Goal: Information Seeking & Learning: Learn about a topic

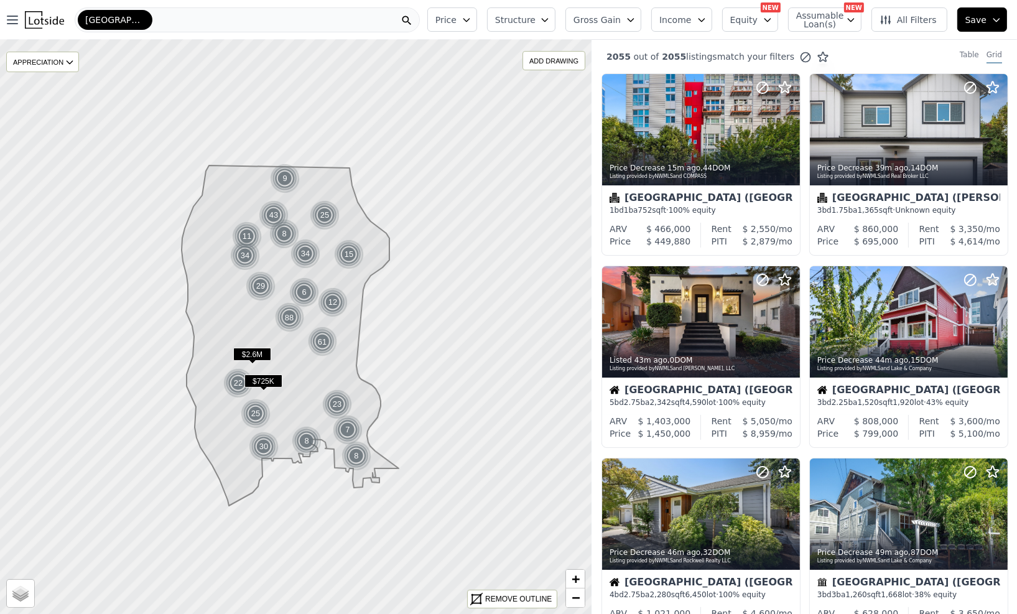
click at [472, 12] on button "Price" at bounding box center [452, 19] width 50 height 24
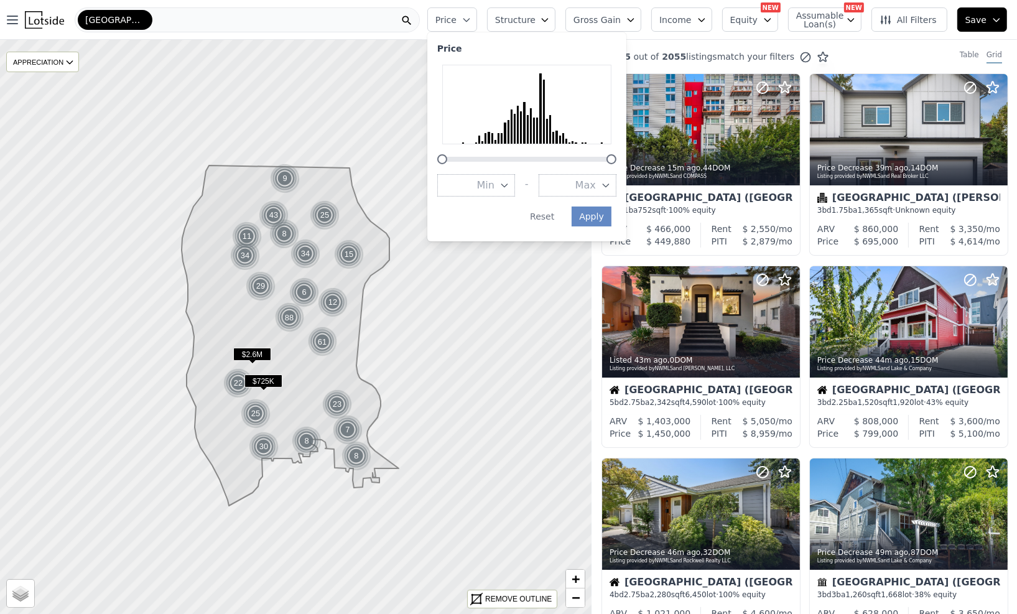
click at [552, 13] on button "Structure" at bounding box center [521, 19] width 68 height 24
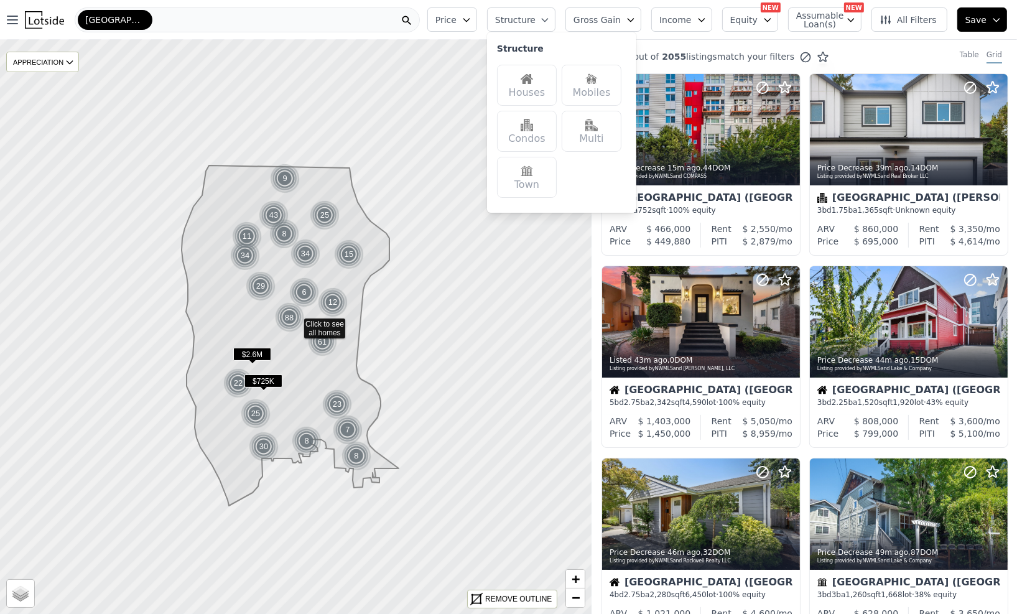
click at [541, 92] on div "Houses" at bounding box center [527, 85] width 60 height 41
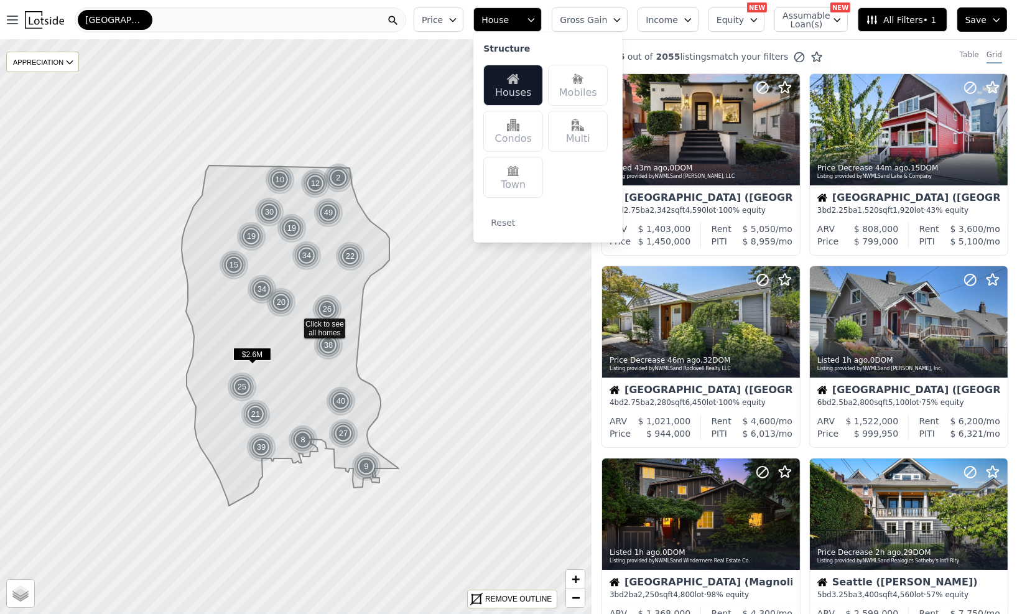
click at [616, 11] on button "Gross Gain" at bounding box center [590, 19] width 76 height 24
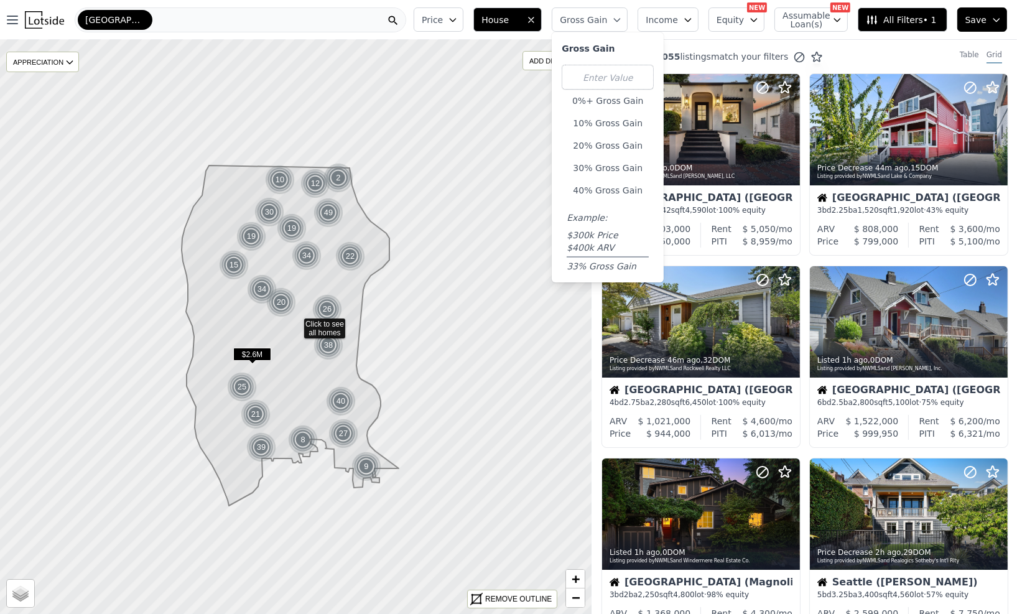
click at [618, 158] on div "0%+ Gross Gain 10% Gross Gain 20% Gross Gain 30% Gross Gain 40% Gross Gain Exam…" at bounding box center [608, 169] width 92 height 208
click at [617, 161] on button "30% Gross Gain" at bounding box center [608, 167] width 92 height 17
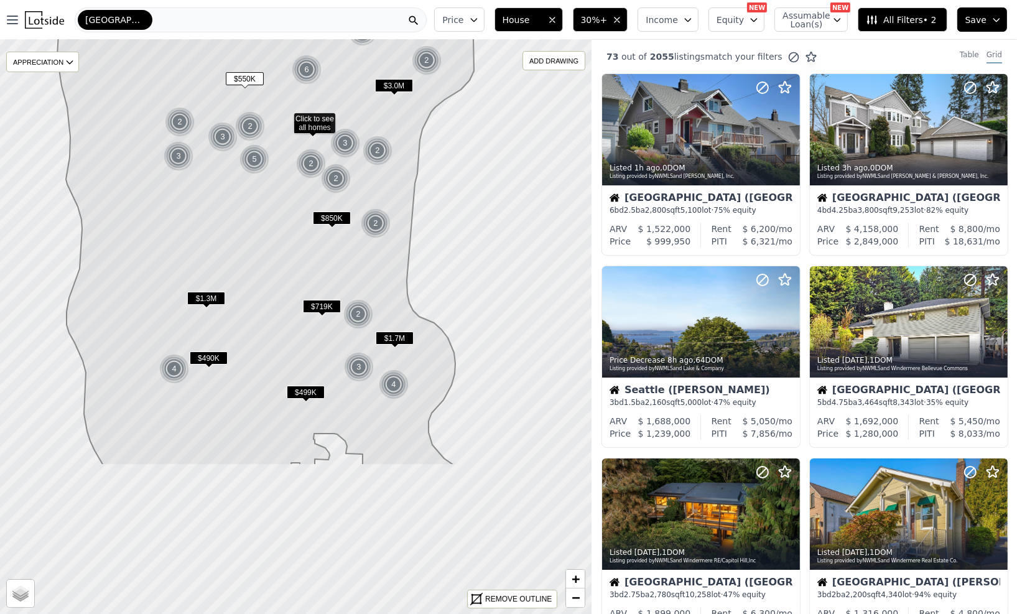
click at [344, 95] on icon at bounding box center [265, 176] width 417 height 579
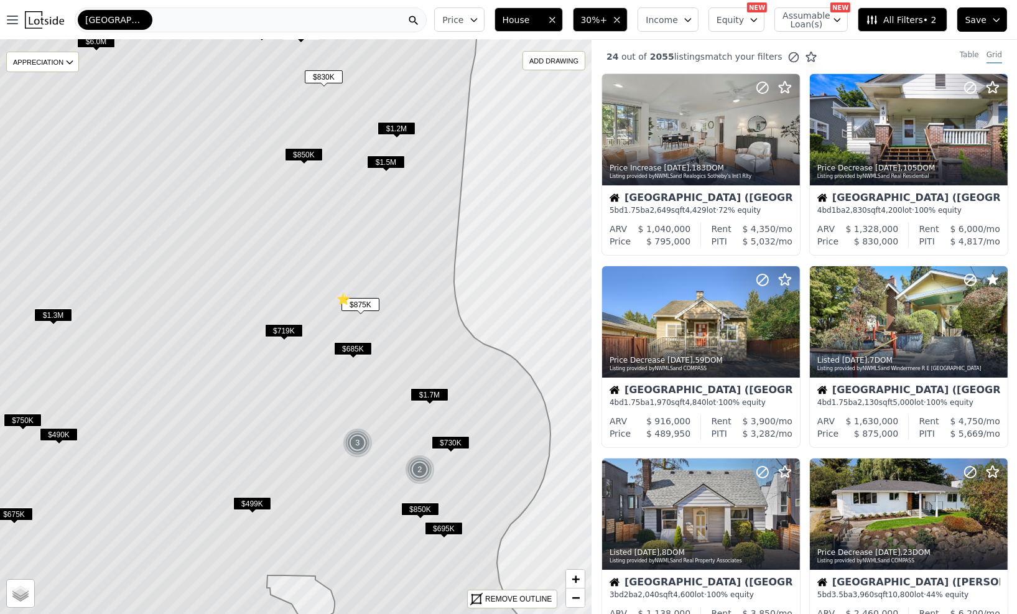
click at [889, 19] on span "All Filters • 2" at bounding box center [901, 20] width 70 height 12
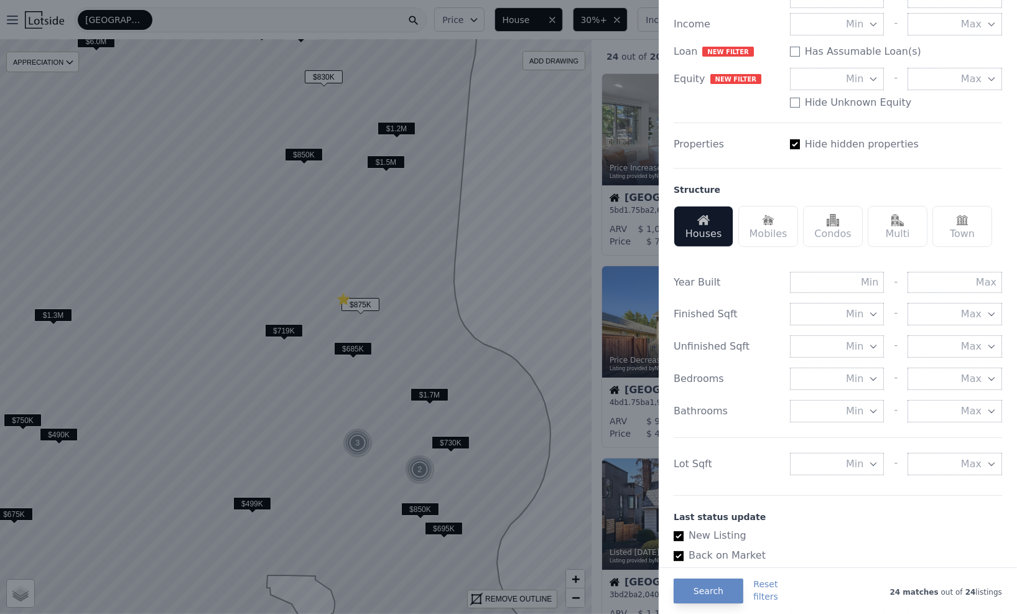
scroll to position [343, 0]
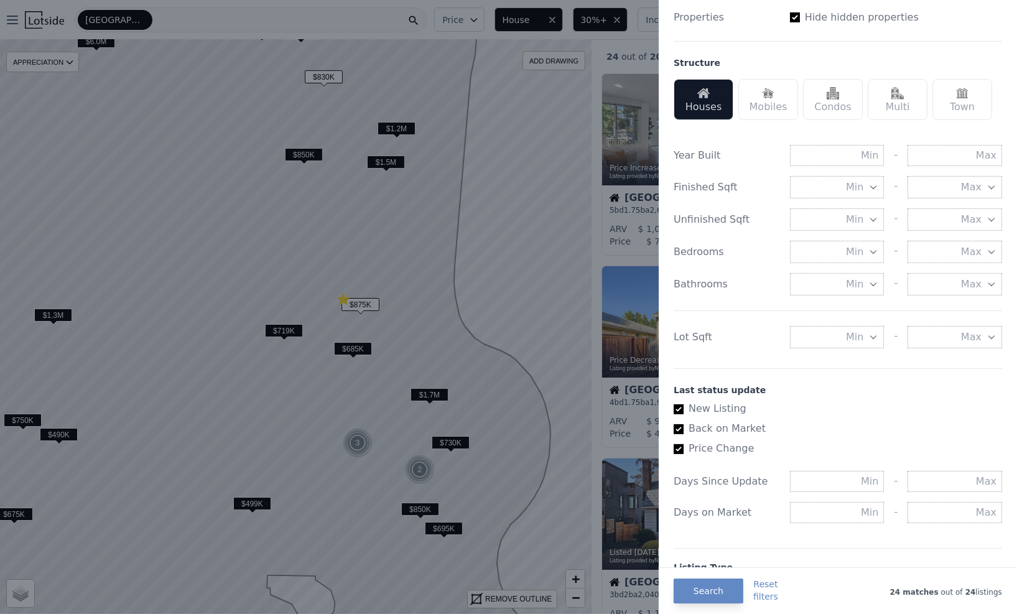
click at [869, 338] on icon "button" at bounding box center [874, 337] width 10 height 10
click at [851, 375] on button "5000 sqft" at bounding box center [837, 382] width 95 height 22
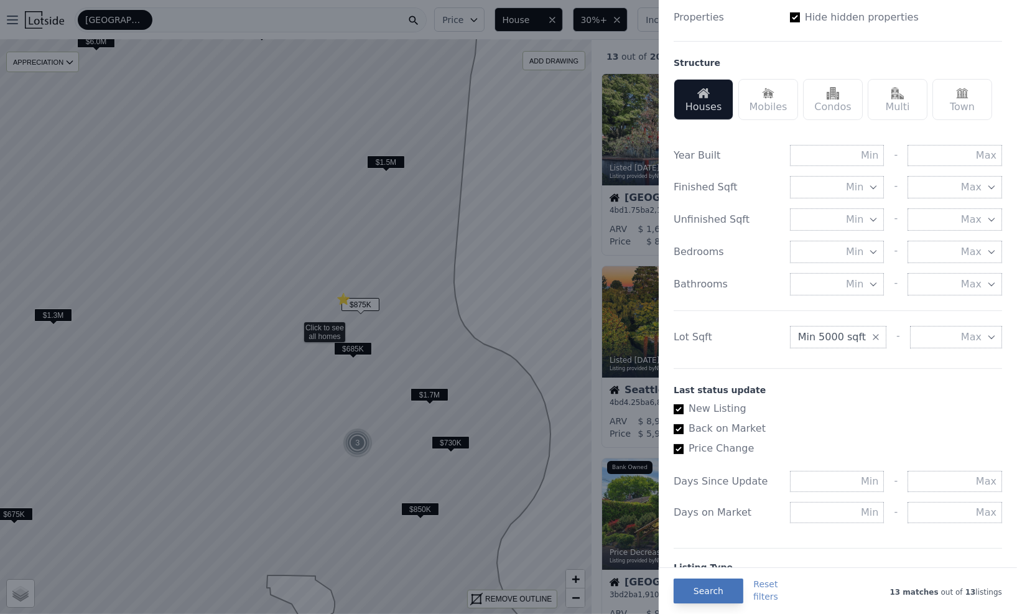
click at [724, 589] on button "Search" at bounding box center [709, 591] width 70 height 25
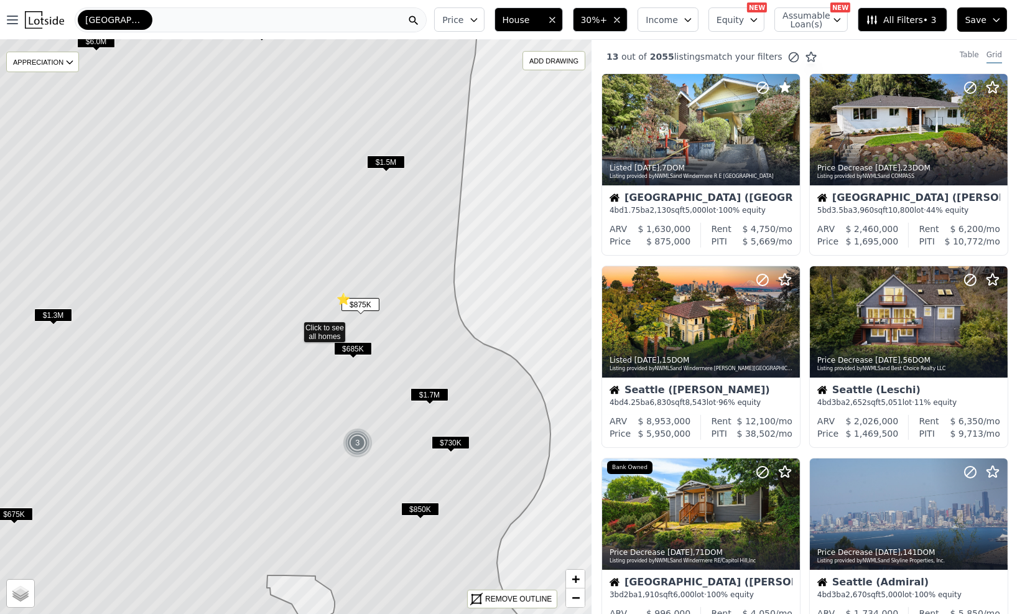
click at [452, 442] on span "$730K" at bounding box center [451, 444] width 38 height 13
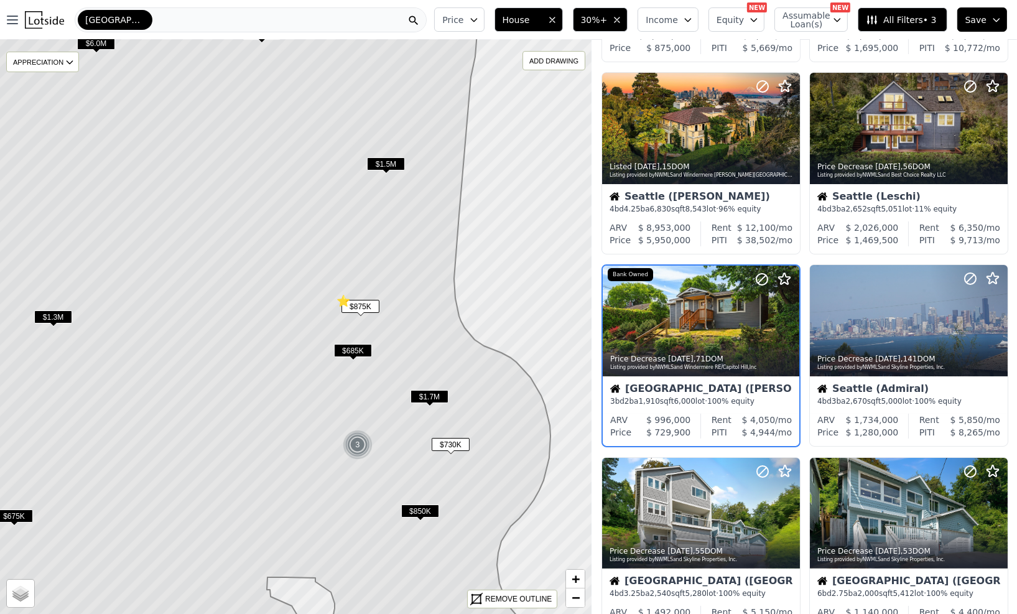
scroll to position [202, 0]
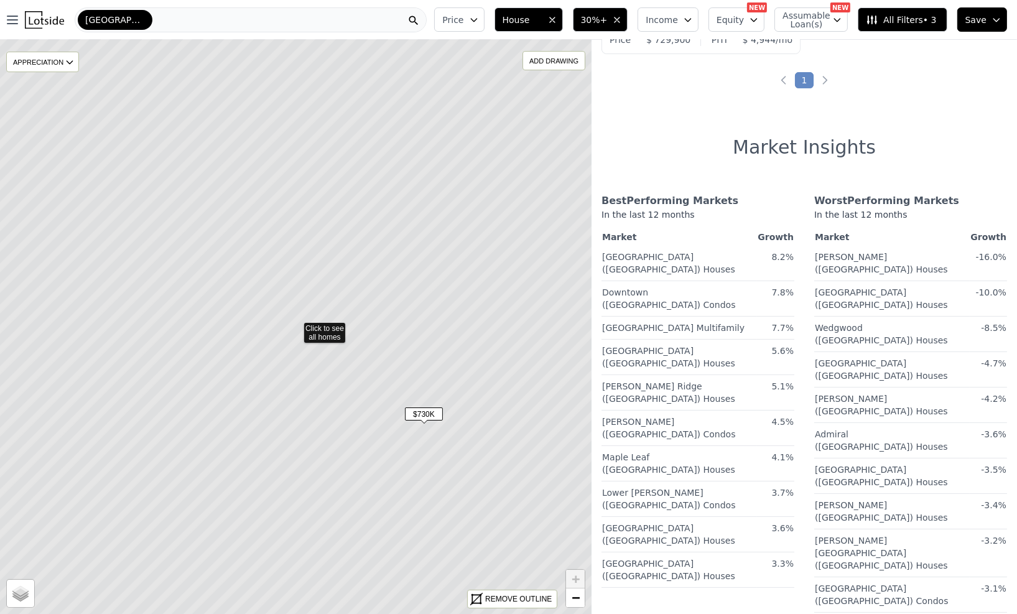
click at [432, 414] on span "$730K" at bounding box center [424, 414] width 38 height 13
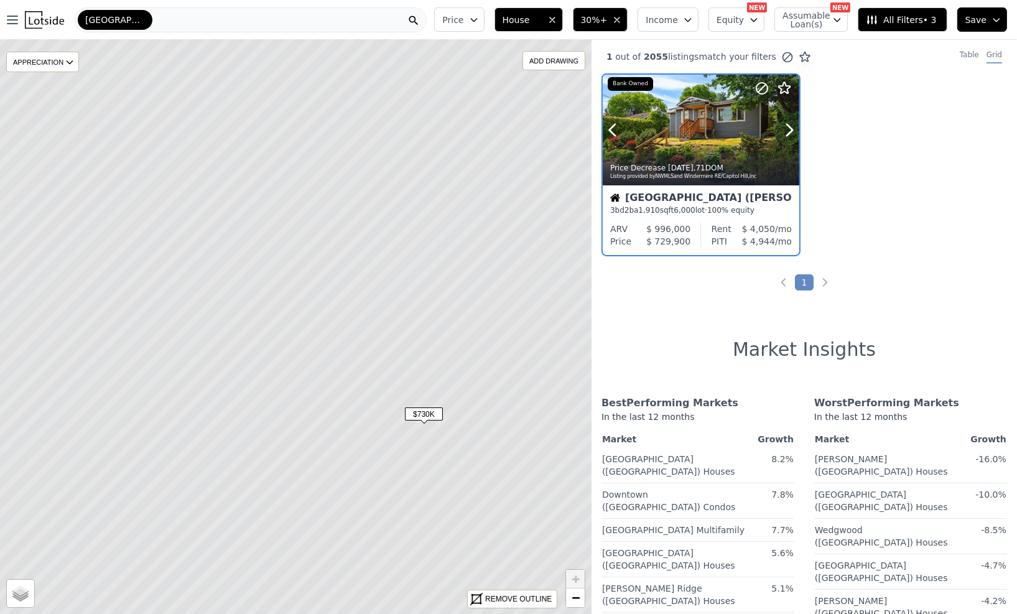
click at [694, 134] on div at bounding box center [701, 130] width 197 height 111
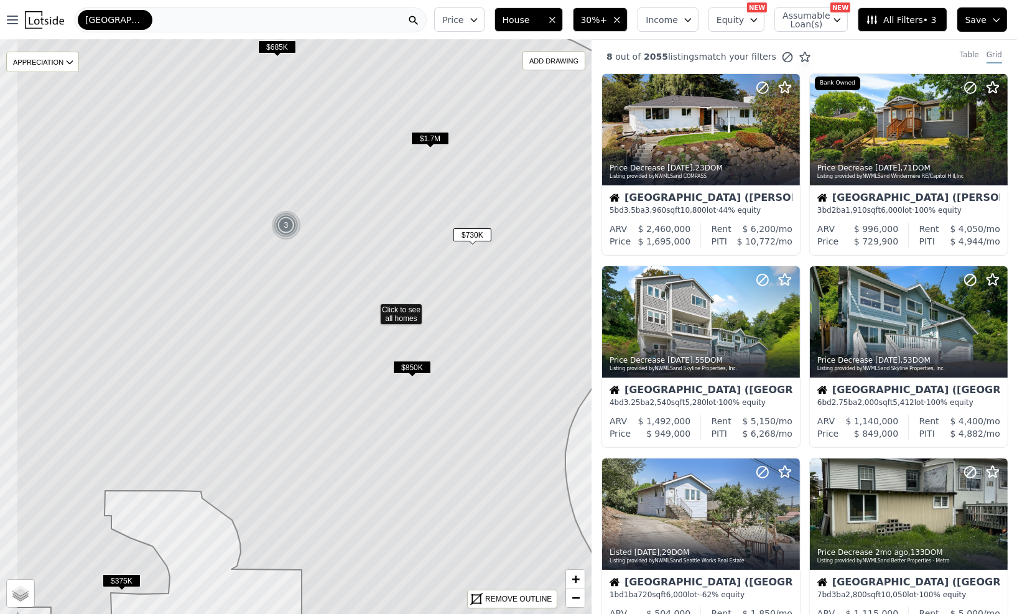
click at [389, 249] on icon at bounding box center [369, 309] width 707 height 692
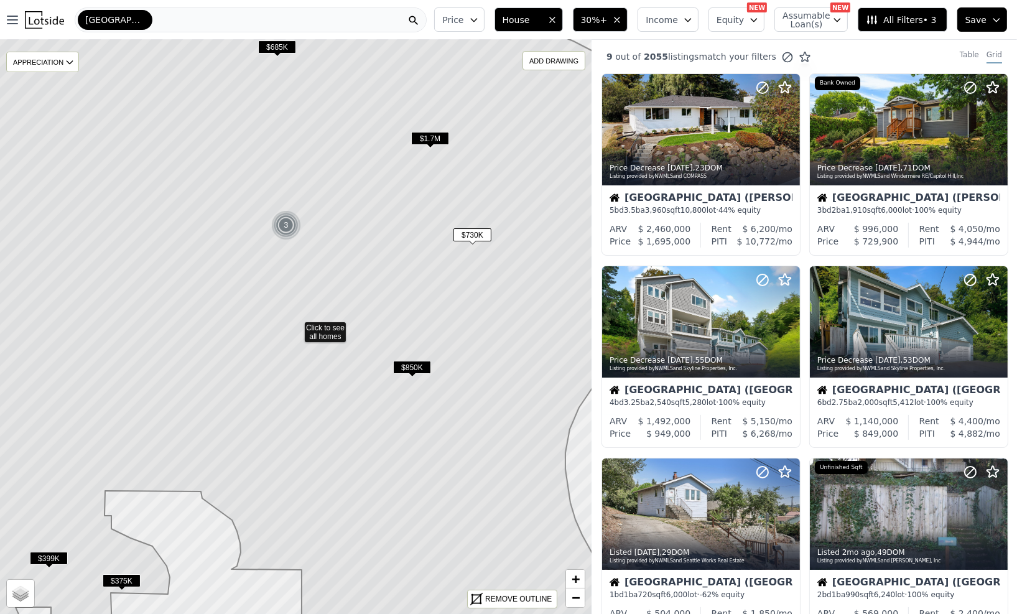
click at [411, 367] on span "$850K" at bounding box center [412, 367] width 38 height 13
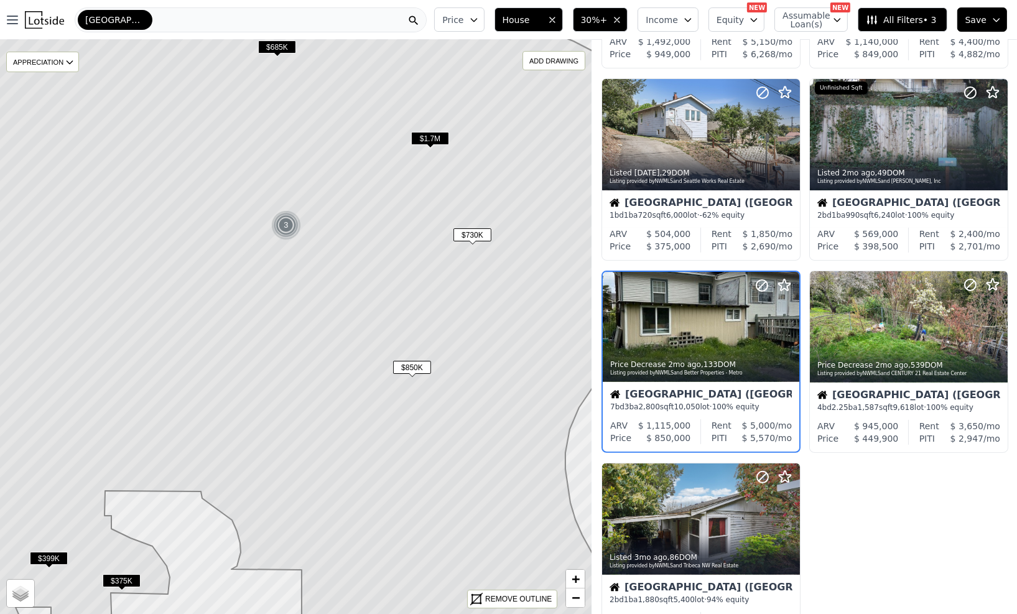
scroll to position [393, 0]
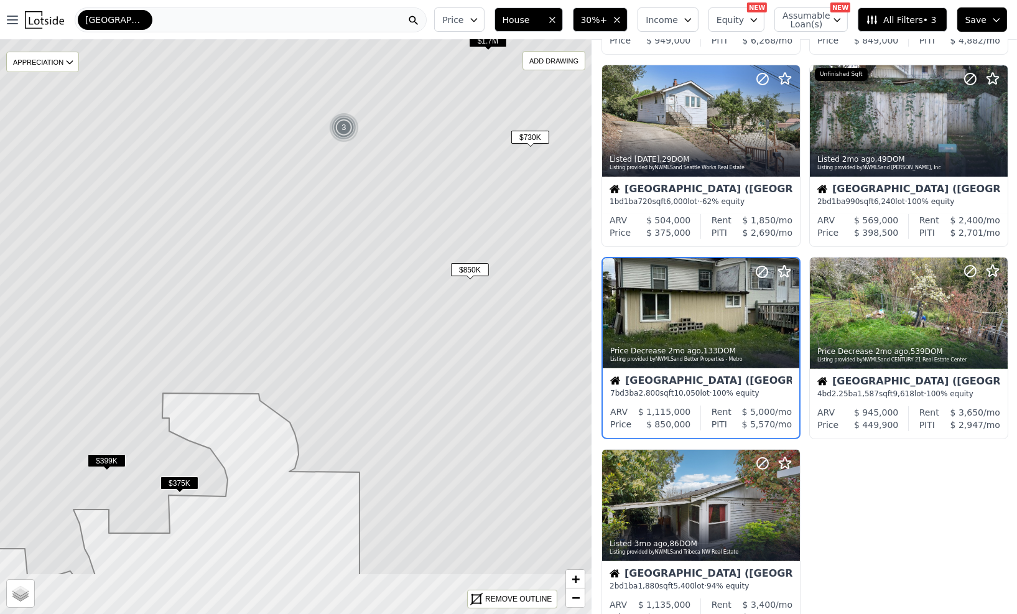
drag, startPoint x: 305, startPoint y: 353, endPoint x: 450, endPoint y: 241, distance: 183.7
click at [450, 241] on icon at bounding box center [354, 230] width 712 height 692
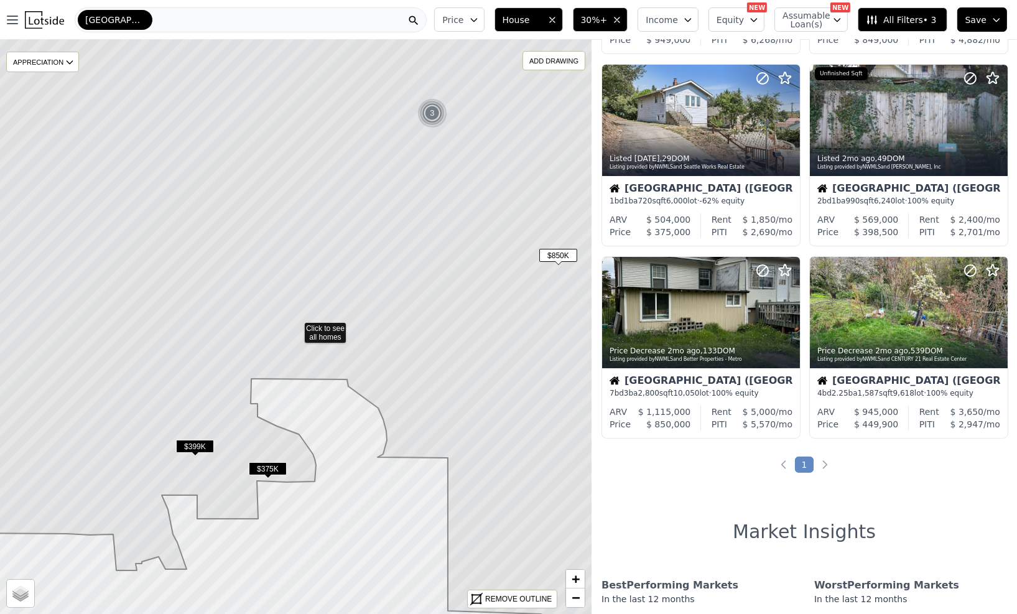
click at [182, 447] on span "$399K" at bounding box center [195, 446] width 38 height 13
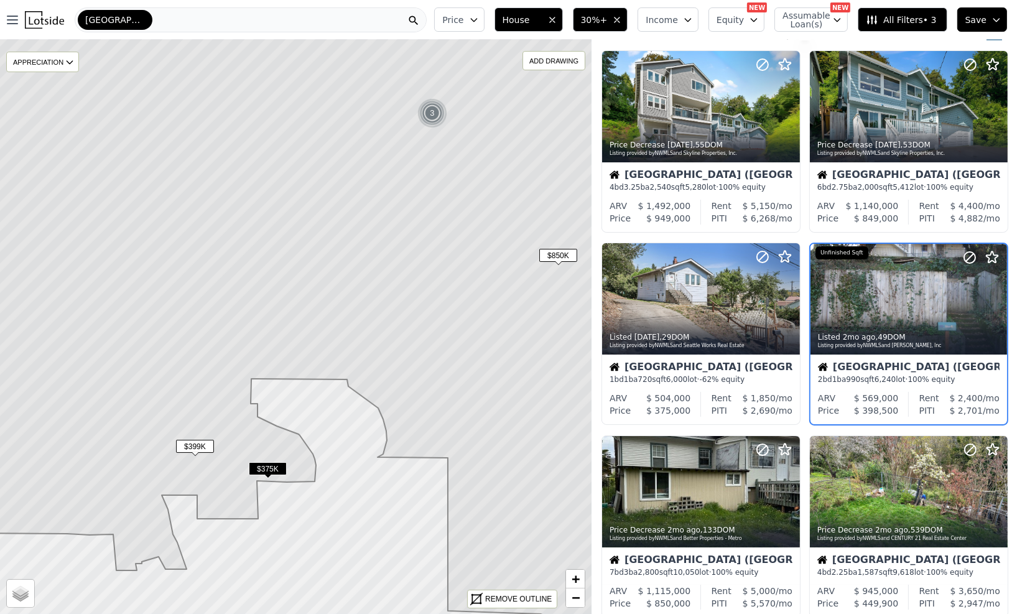
scroll to position [9, 0]
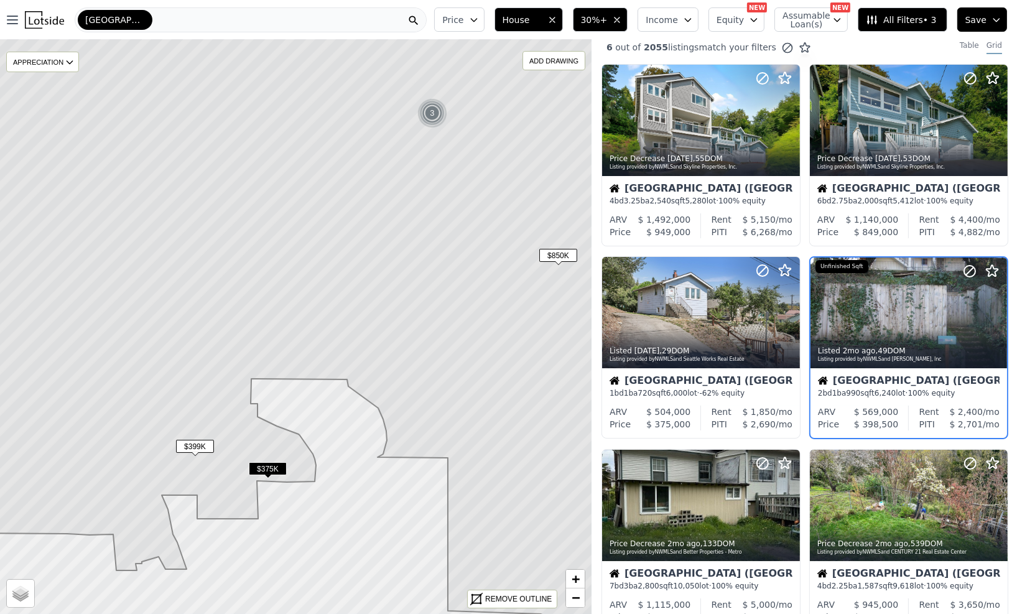
click at [262, 468] on span "$375K" at bounding box center [268, 468] width 38 height 13
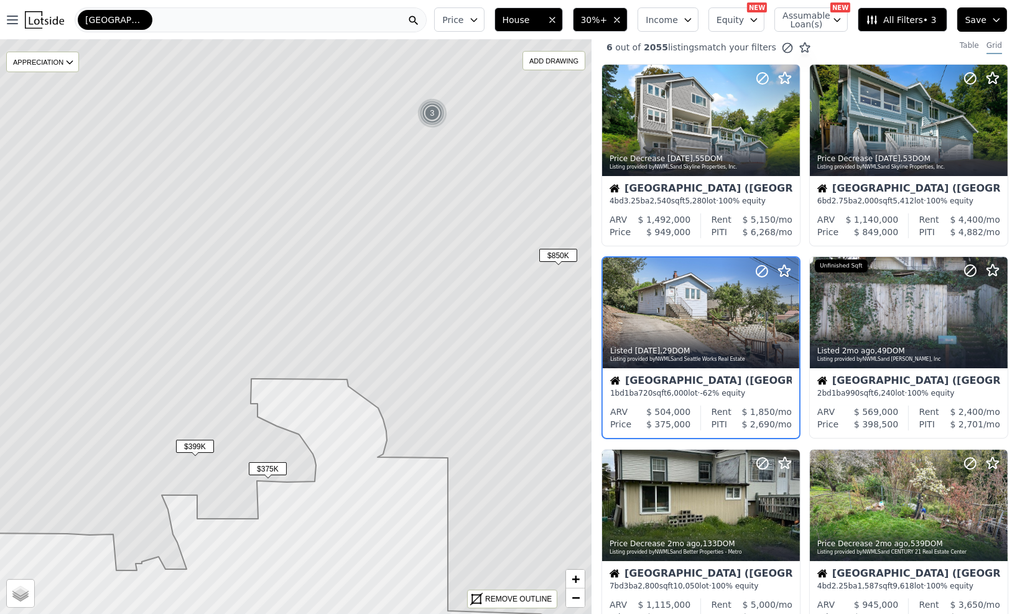
click at [262, 468] on span "$375K" at bounding box center [268, 468] width 38 height 13
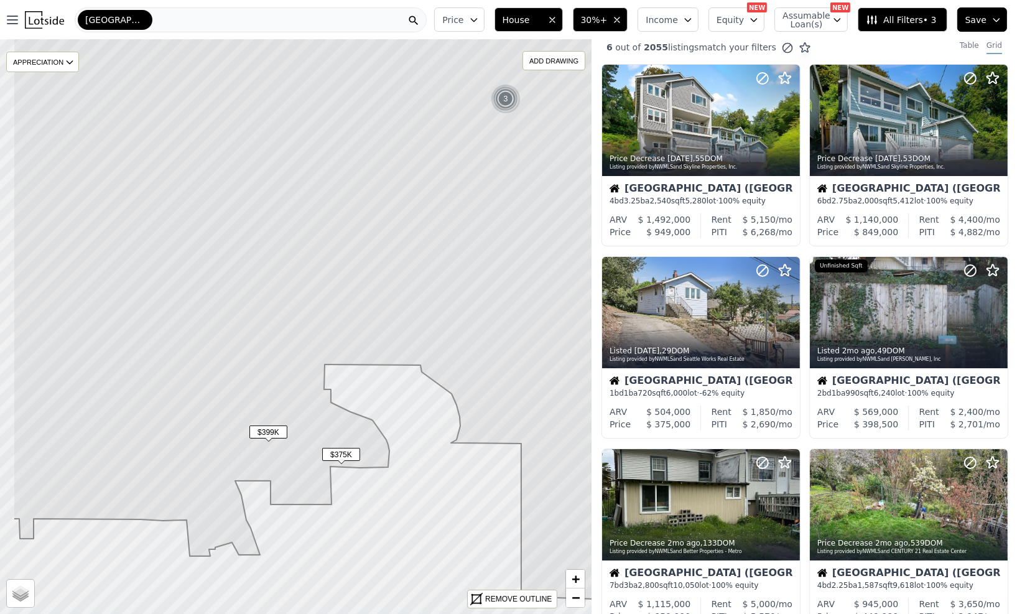
drag, startPoint x: 222, startPoint y: 470, endPoint x: 296, endPoint y: 455, distance: 74.8
click at [296, 455] on icon at bounding box center [369, 313] width 712 height 692
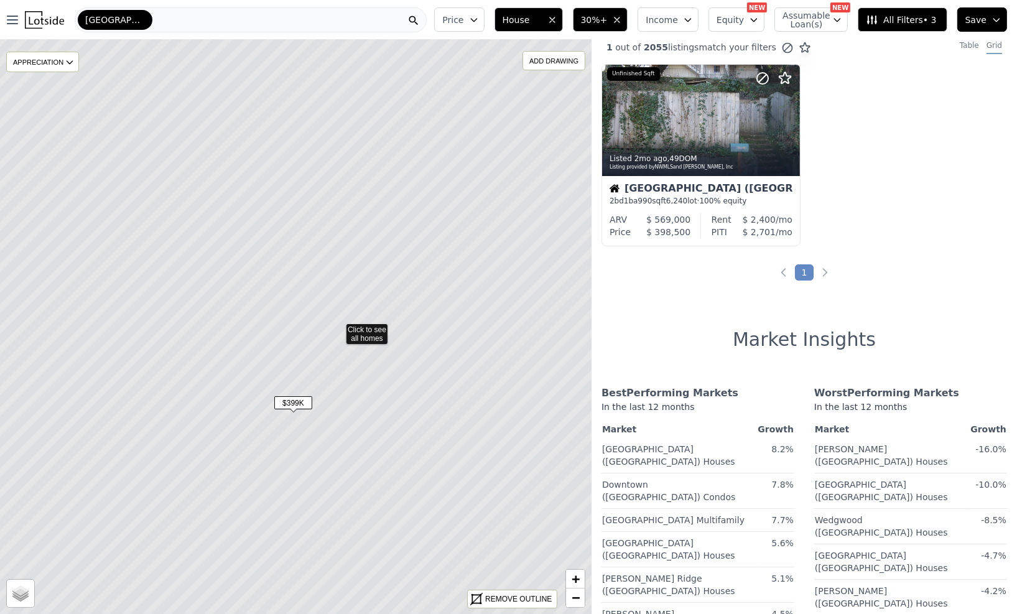
drag, startPoint x: 271, startPoint y: 427, endPoint x: 313, endPoint y: 428, distance: 41.7
click at [313, 428] on icon at bounding box center [337, 329] width 712 height 692
click at [291, 405] on span "$399K" at bounding box center [293, 402] width 38 height 13
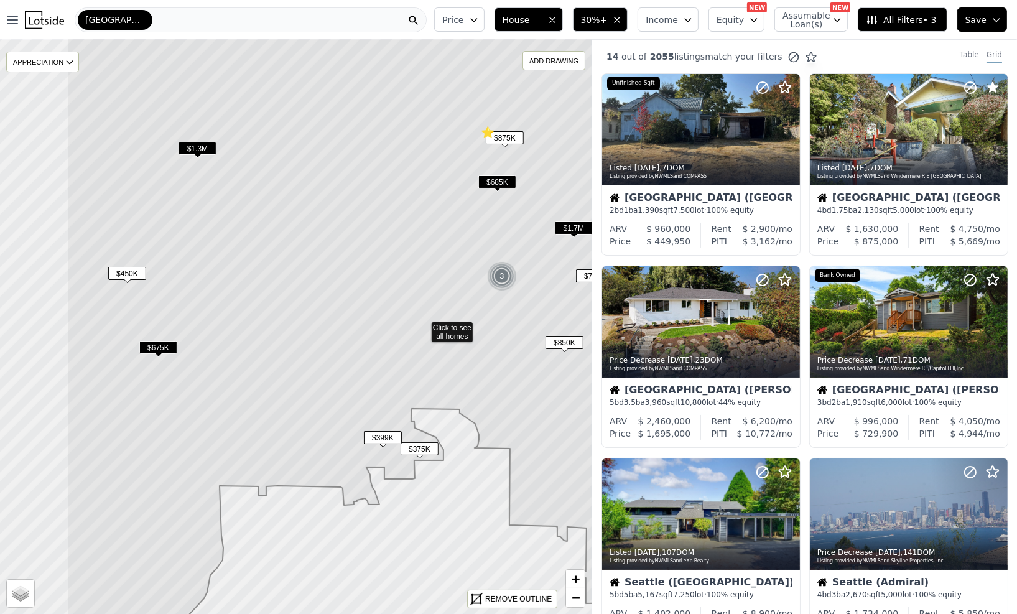
drag, startPoint x: 199, startPoint y: 442, endPoint x: 330, endPoint y: 442, distance: 131.3
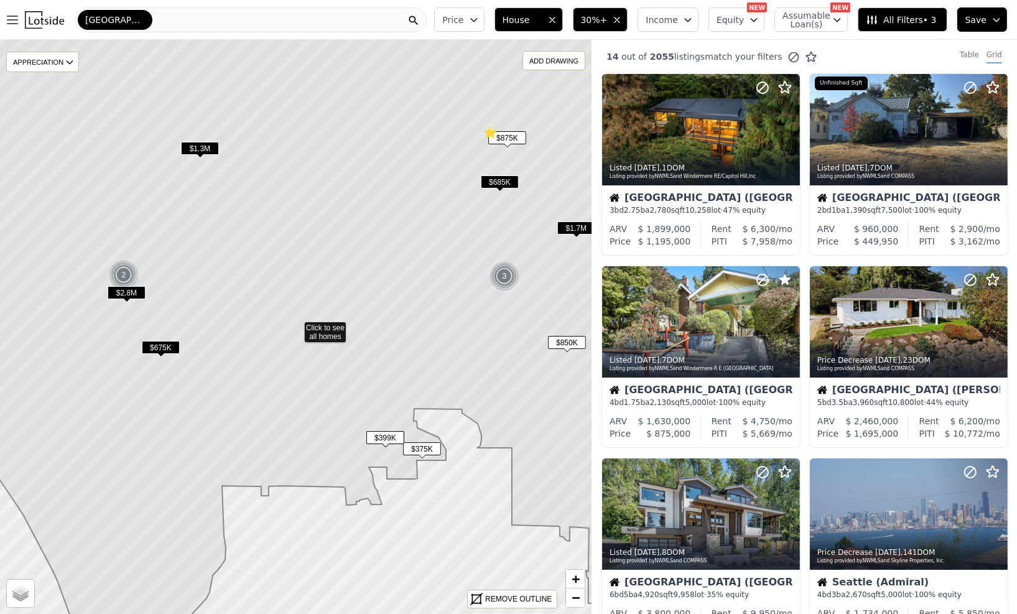
click at [162, 343] on span "$675K" at bounding box center [161, 347] width 38 height 13
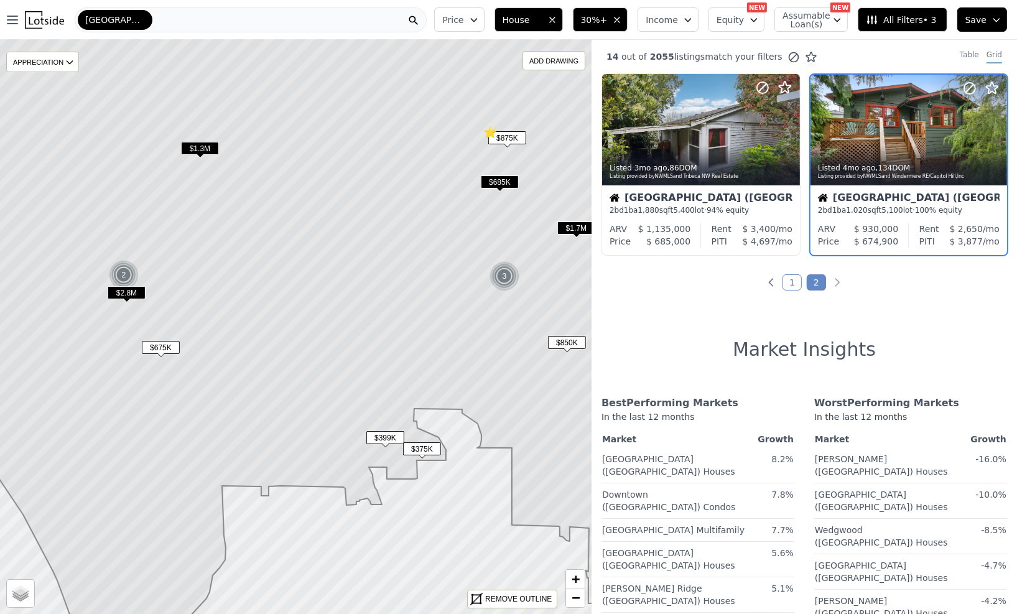
click at [136, 292] on span "$2.8M" at bounding box center [127, 292] width 38 height 13
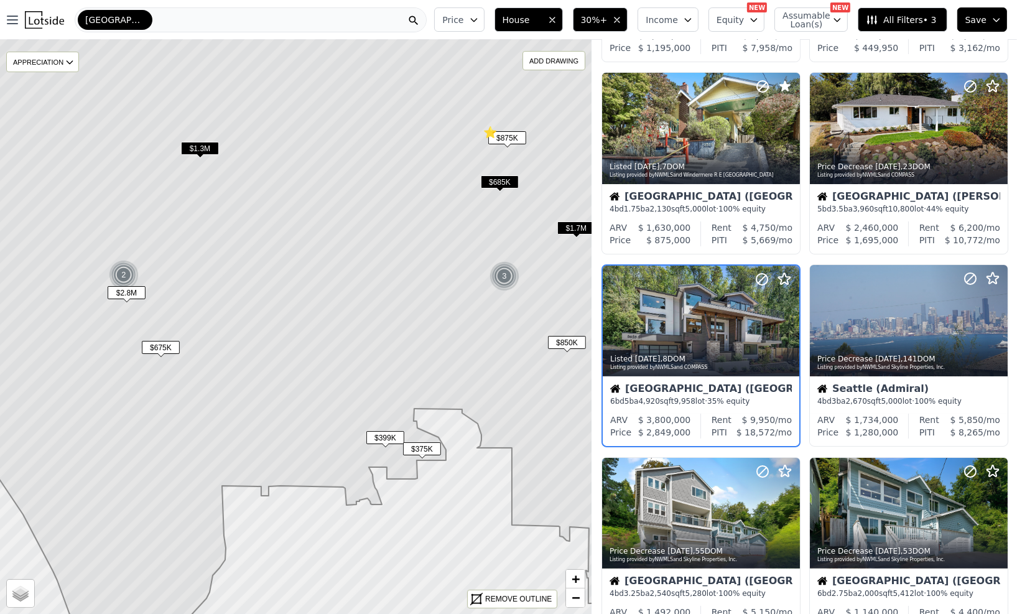
scroll to position [202, 0]
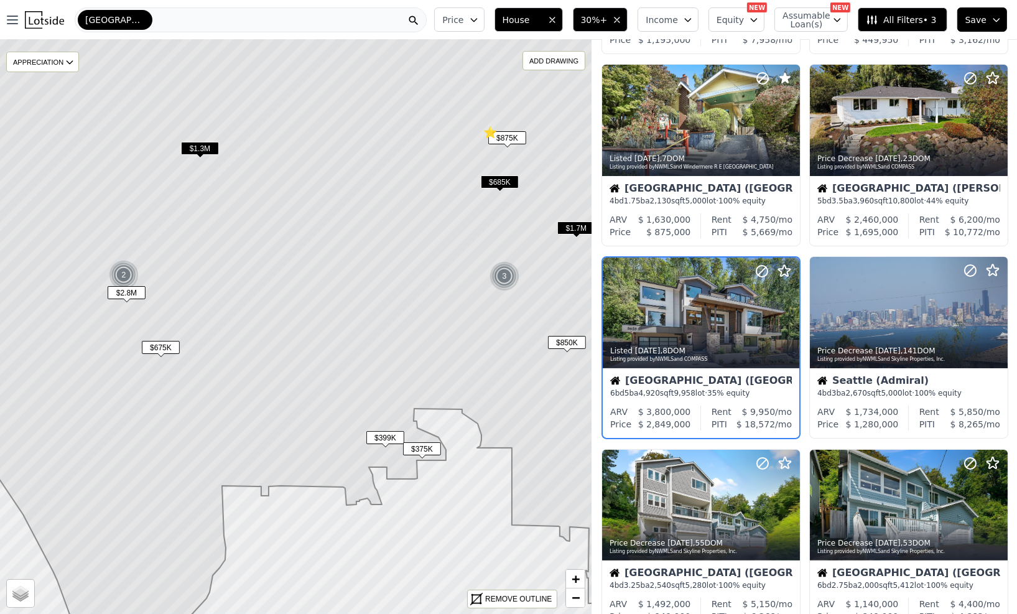
click at [172, 319] on icon at bounding box center [296, 327] width 712 height 692
click at [125, 277] on div "2" at bounding box center [124, 275] width 30 height 30
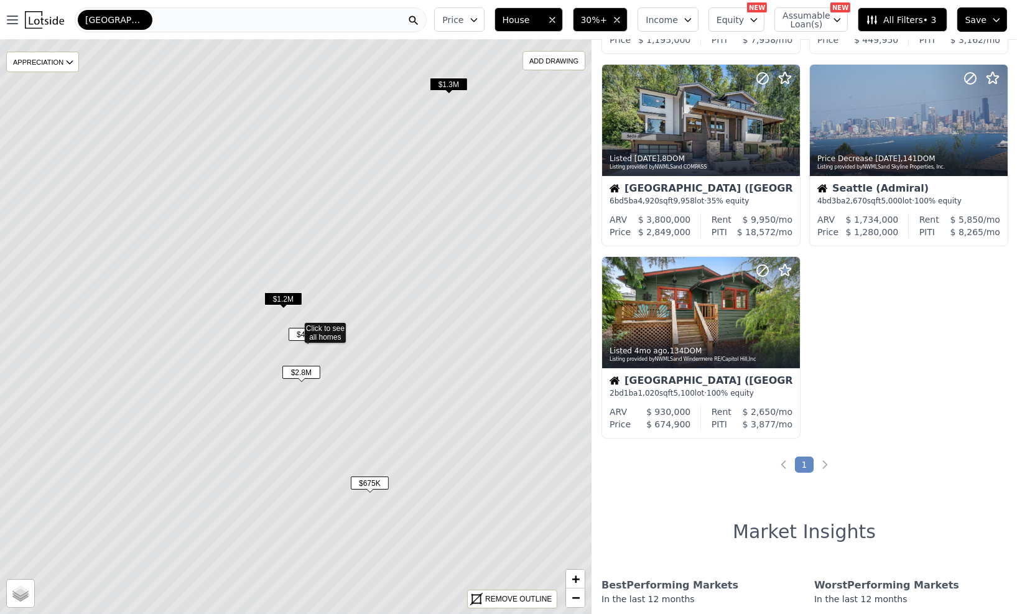
click at [292, 337] on span "$450K" at bounding box center [308, 334] width 38 height 13
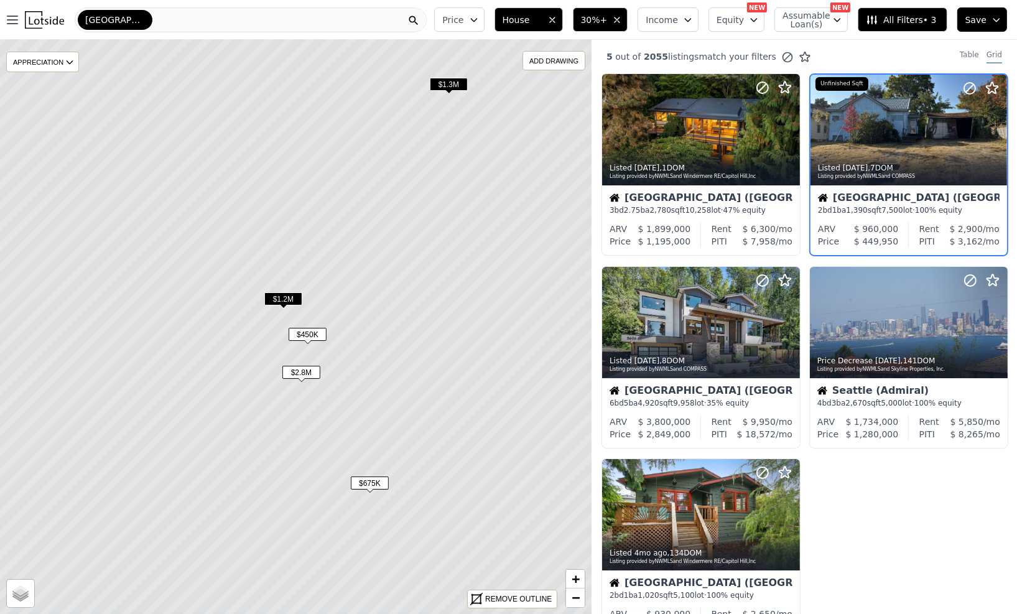
click at [299, 334] on span "$450K" at bounding box center [308, 334] width 38 height 13
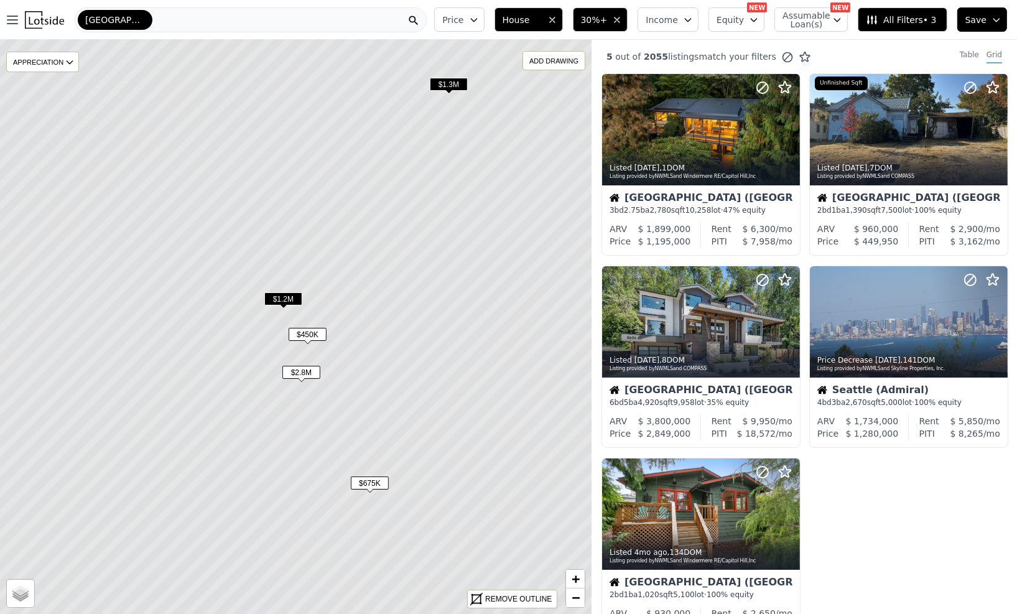
click at [301, 334] on span "$450K" at bounding box center [308, 334] width 38 height 13
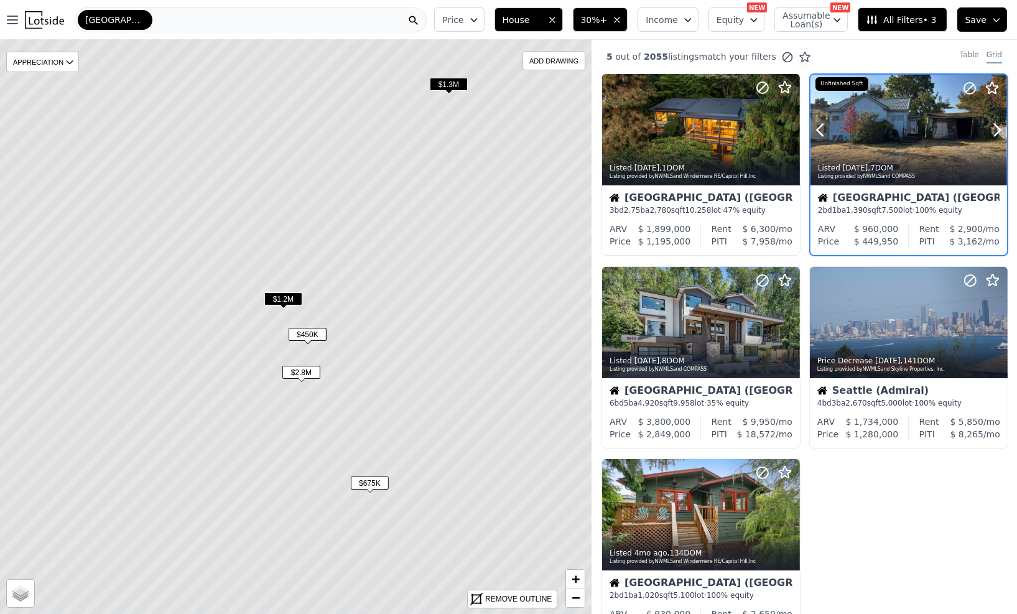
click at [883, 124] on div at bounding box center [909, 130] width 197 height 111
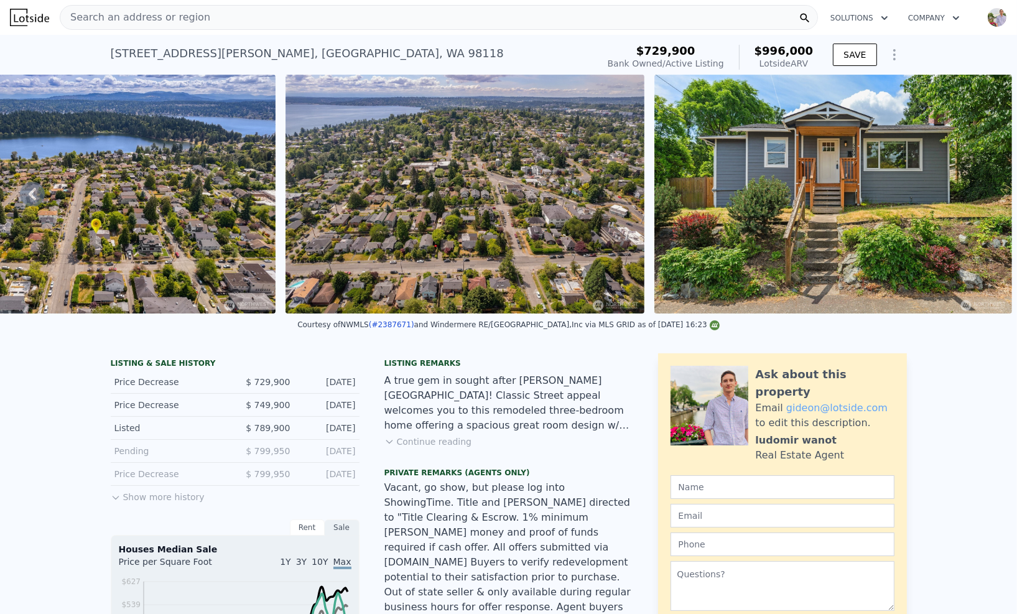
scroll to position [0, 13924]
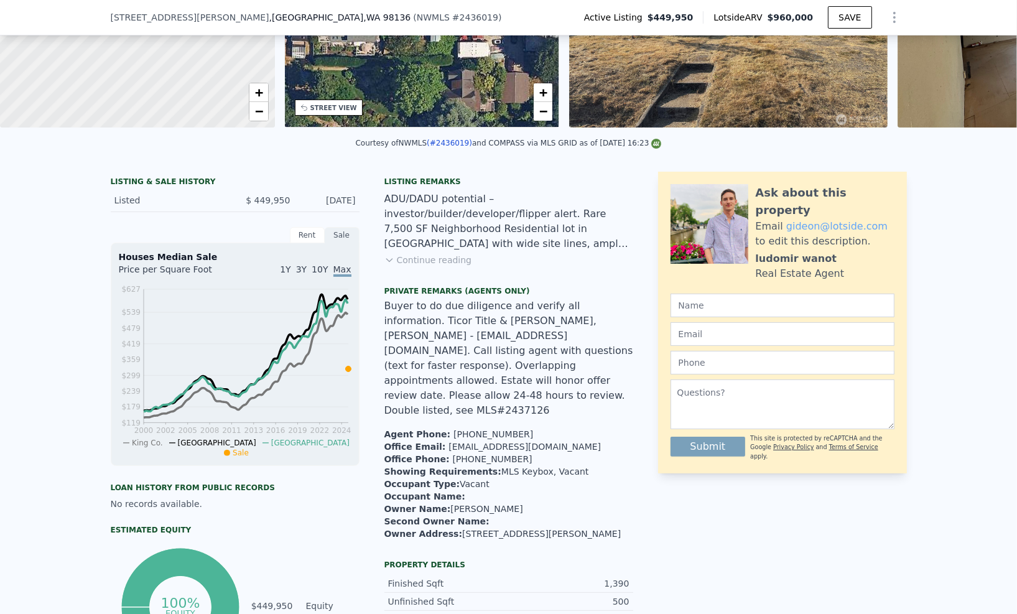
scroll to position [4, 0]
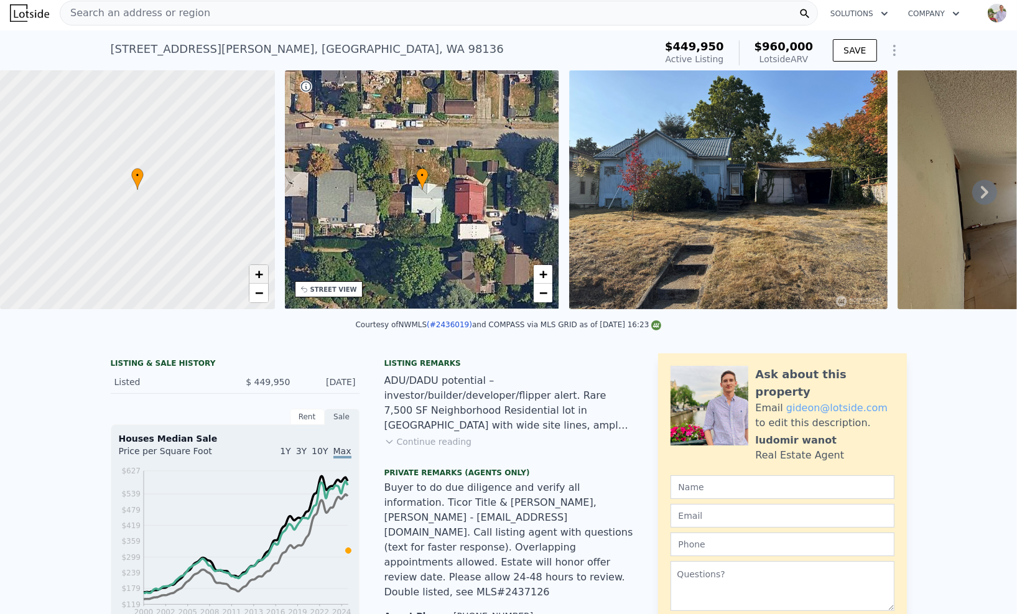
click at [261, 276] on span "+" at bounding box center [258, 274] width 8 height 16
click at [260, 276] on span "+" at bounding box center [258, 274] width 8 height 16
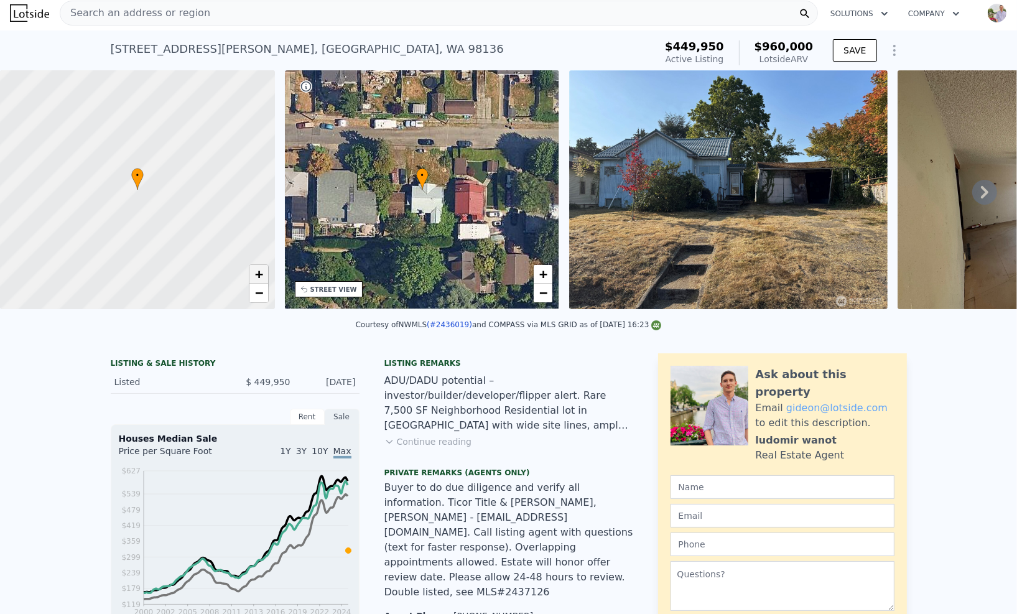
click at [260, 276] on span "+" at bounding box center [258, 274] width 8 height 16
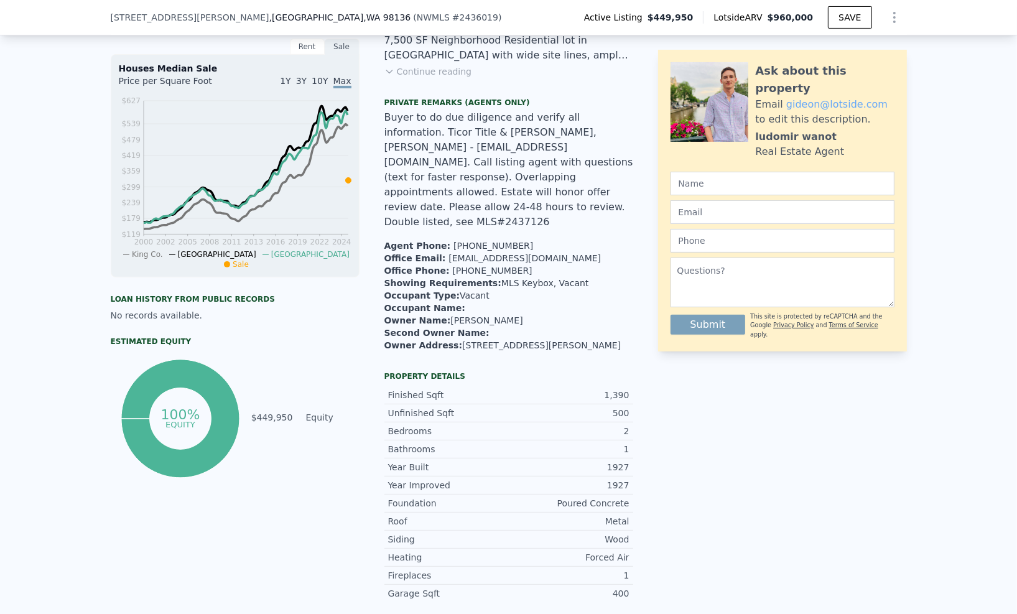
scroll to position [684, 0]
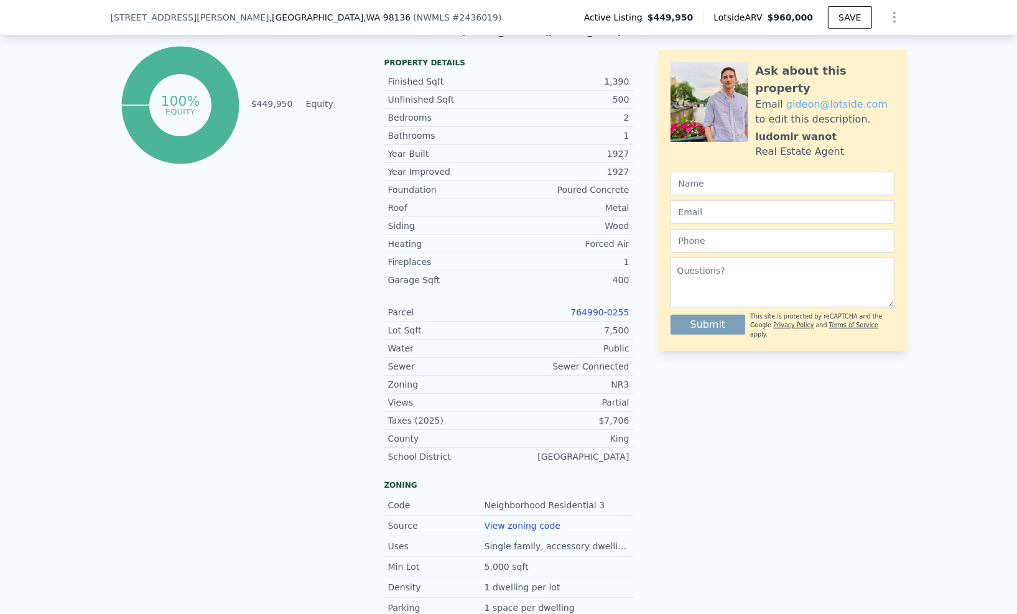
click at [598, 307] on link "764990-0255" at bounding box center [600, 312] width 58 height 10
